Goal: Transaction & Acquisition: Purchase product/service

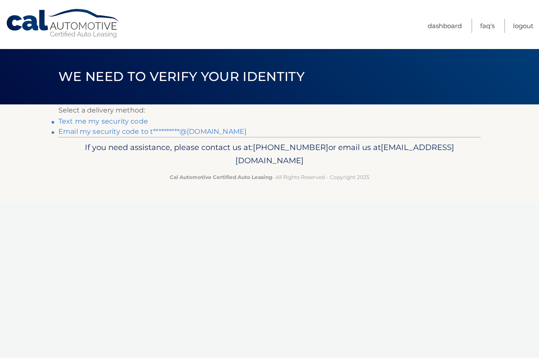
click at [69, 133] on link "**********" at bounding box center [152, 132] width 188 height 8
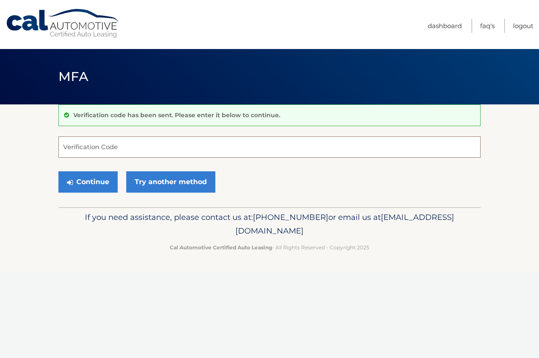
click at [91, 148] on input "Verification Code" at bounding box center [269, 146] width 422 height 21
type input "766338"
click at [93, 180] on button "Continue" at bounding box center [87, 181] width 59 height 21
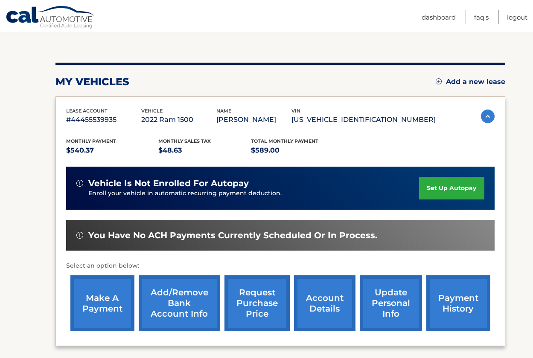
scroll to position [85, 0]
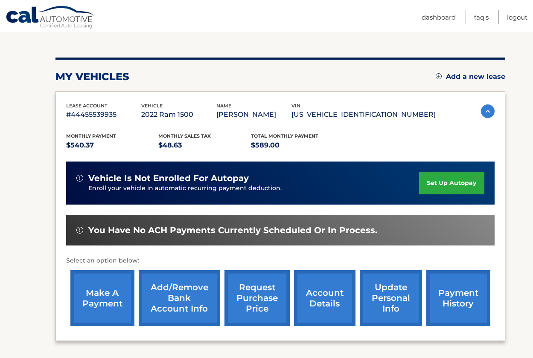
click at [84, 299] on link "make a payment" at bounding box center [102, 298] width 64 height 56
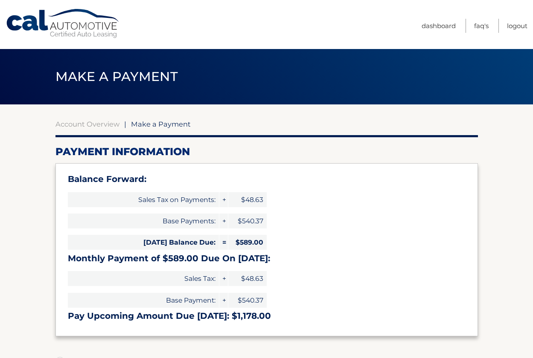
select select "MjkzMmYwZTUtMDg4MC00ZGMzLWIwZDQtMWU2NDkyYWNkNjAx"
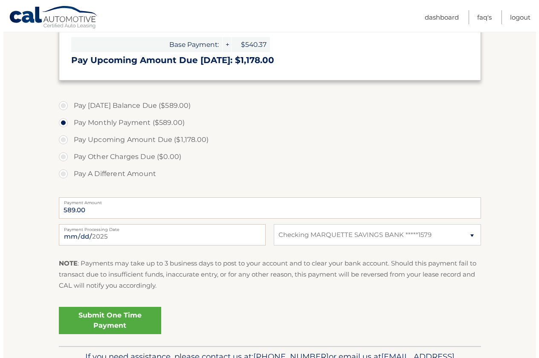
scroll to position [299, 0]
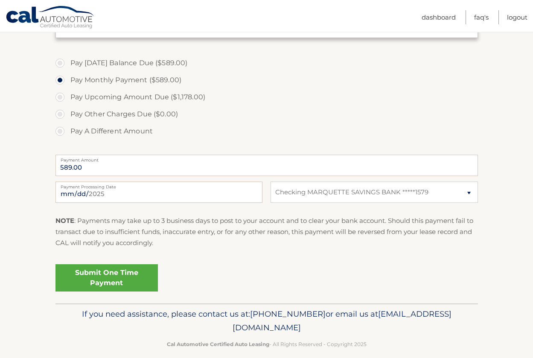
click at [122, 276] on link "Submit One Time Payment" at bounding box center [106, 277] width 102 height 27
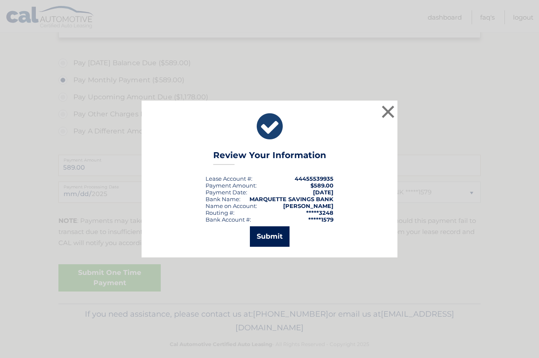
click at [259, 236] on button "Submit" at bounding box center [270, 236] width 40 height 20
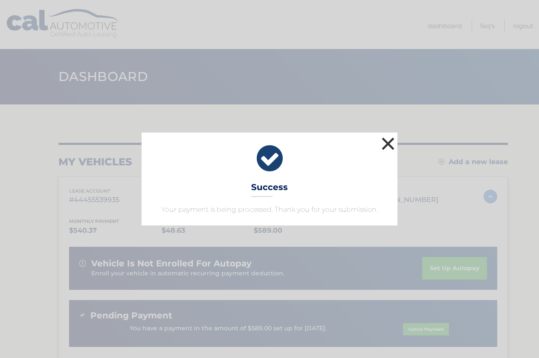
click at [388, 141] on button "×" at bounding box center [388, 143] width 17 height 17
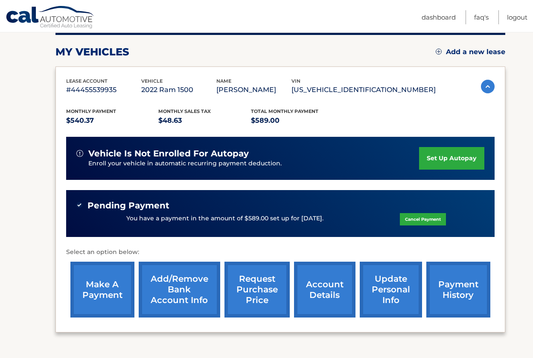
scroll to position [128, 0]
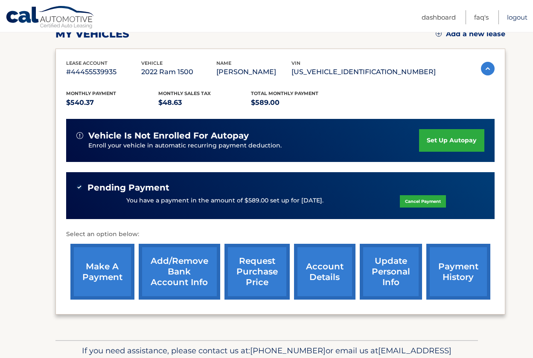
click at [514, 16] on link "Logout" at bounding box center [517, 17] width 20 height 14
